Goal: Transaction & Acquisition: Purchase product/service

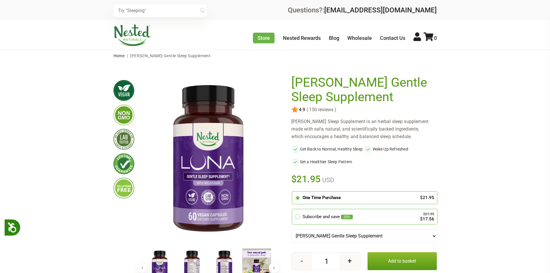
click at [312, 185] on span "$21.95" at bounding box center [306, 179] width 30 height 13
copy span "21.95"
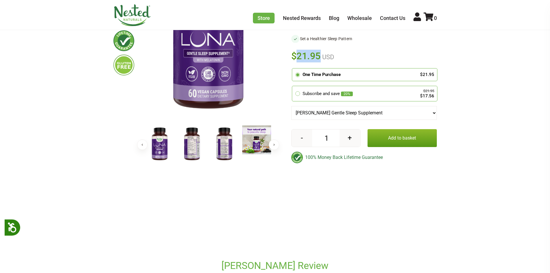
scroll to position [125, 0]
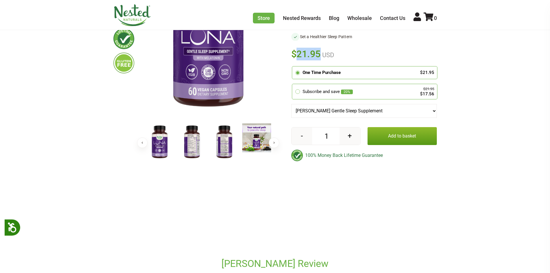
click at [386, 142] on button "Add to basket" at bounding box center [402, 136] width 69 height 18
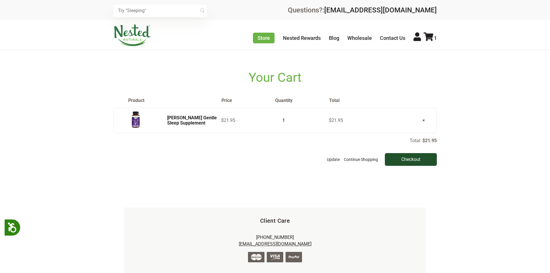
click at [406, 156] on input "Checkout" at bounding box center [411, 159] width 52 height 13
click at [406, 162] on input "Checkout" at bounding box center [411, 159] width 52 height 13
click at [288, 120] on input "2" at bounding box center [282, 120] width 14 height 8
click at [288, 120] on input "3" at bounding box center [282, 120] width 14 height 8
click at [288, 120] on input "4" at bounding box center [282, 120] width 14 height 8
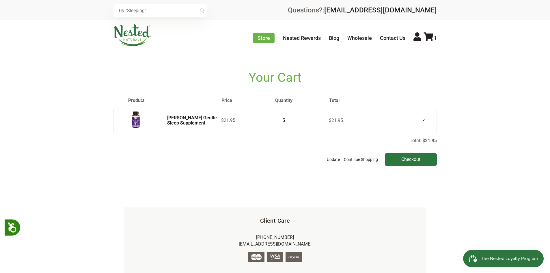
type input "5"
click at [287, 118] on input "5" at bounding box center [282, 120] width 14 height 8
click at [409, 157] on input "Checkout" at bounding box center [411, 159] width 52 height 13
click at [410, 160] on input "Checkout" at bounding box center [411, 159] width 52 height 13
